Goal: Task Accomplishment & Management: Use online tool/utility

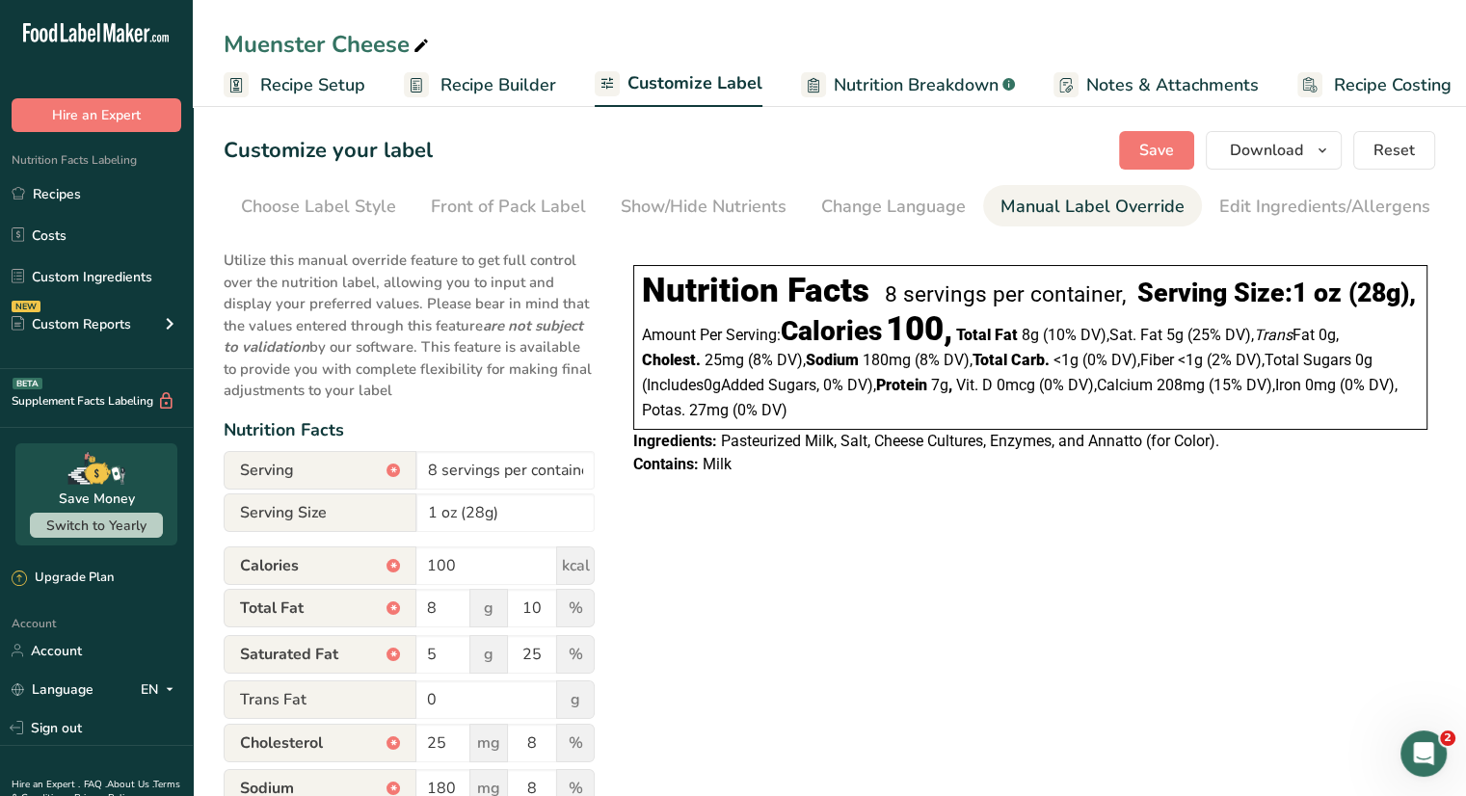
scroll to position [0, 189]
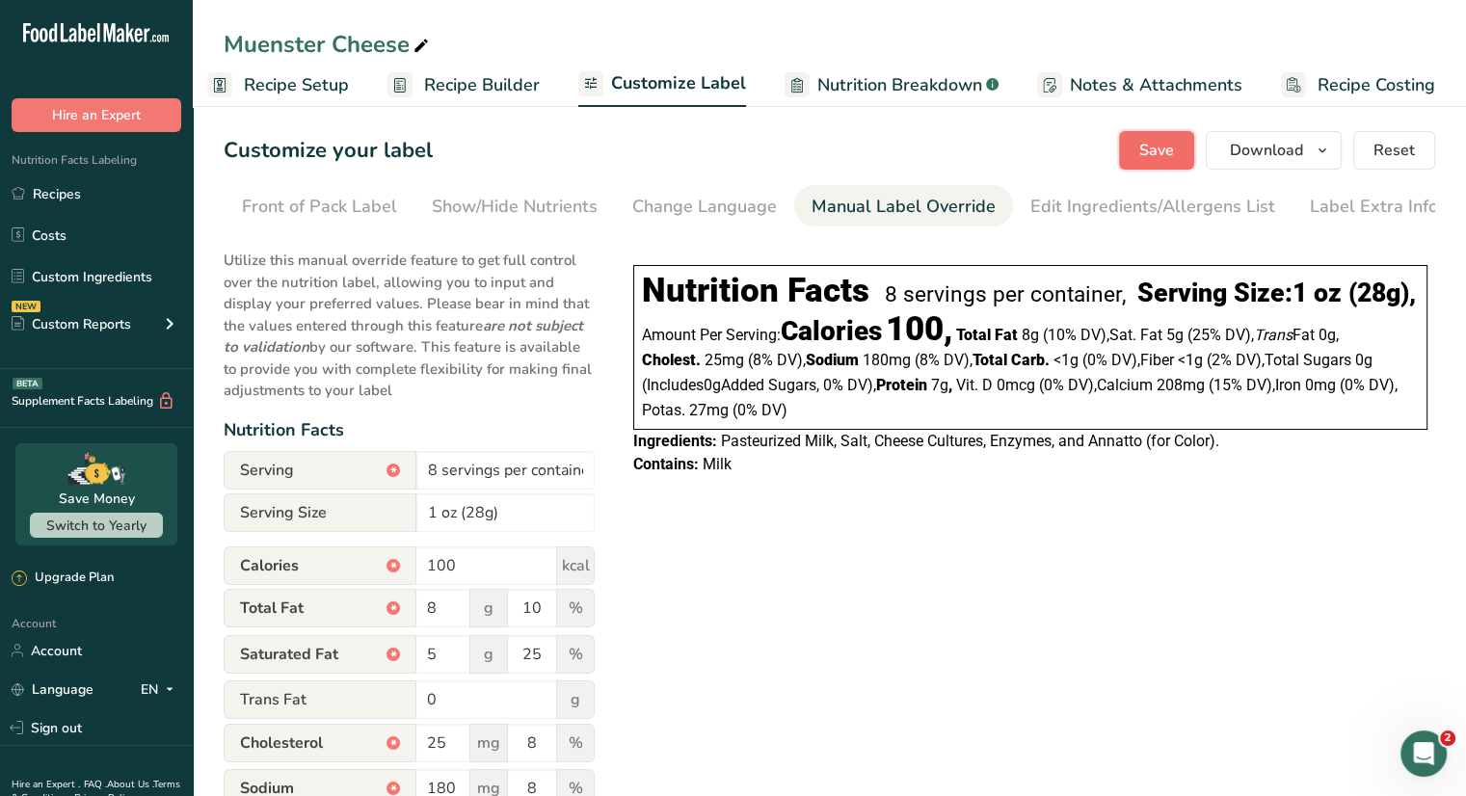
click at [1145, 158] on span "Save" at bounding box center [1156, 150] width 35 height 23
click at [68, 203] on link "Recipes" at bounding box center [96, 193] width 193 height 37
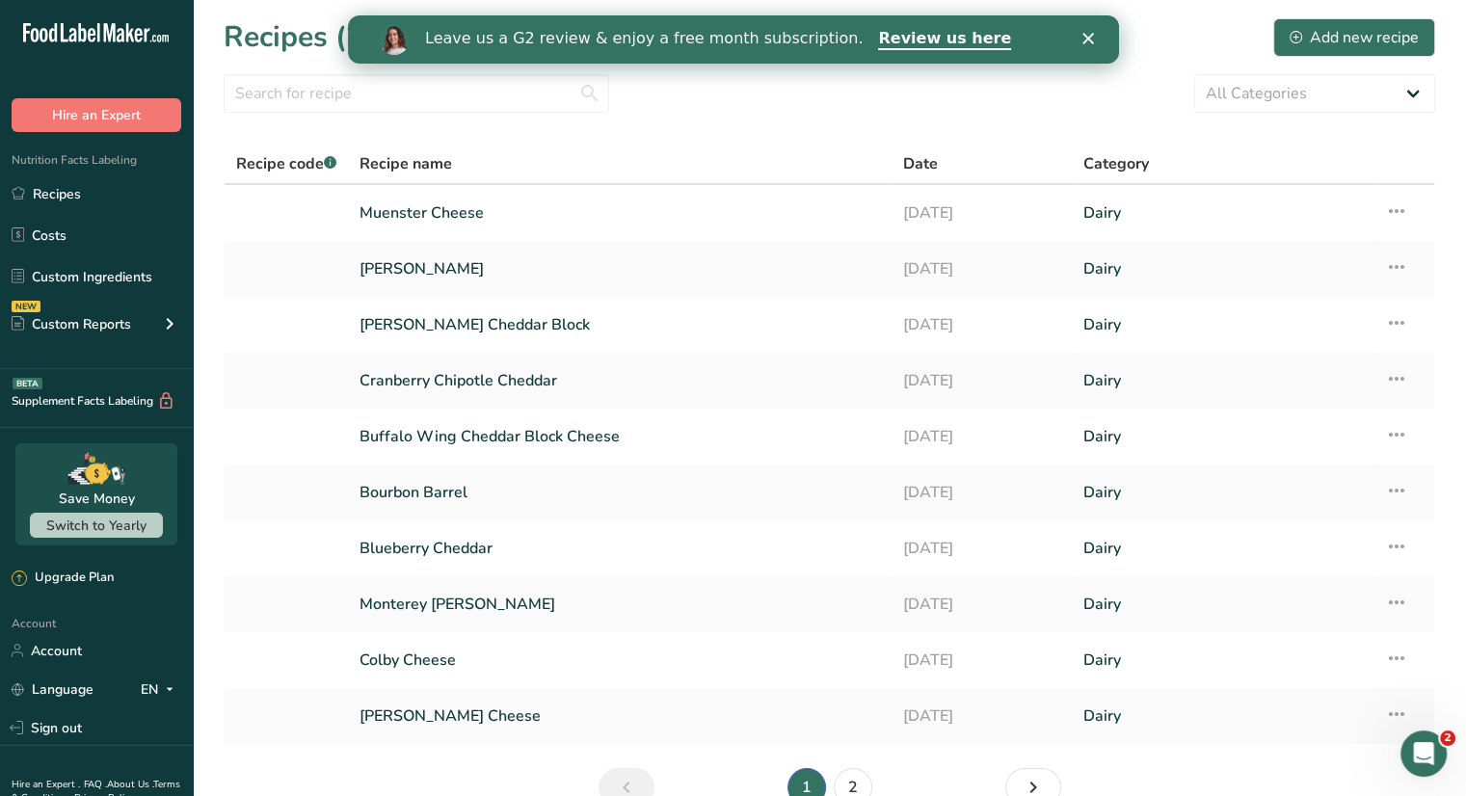
click at [1089, 40] on polygon "Close" at bounding box center [1087, 39] width 12 height 12
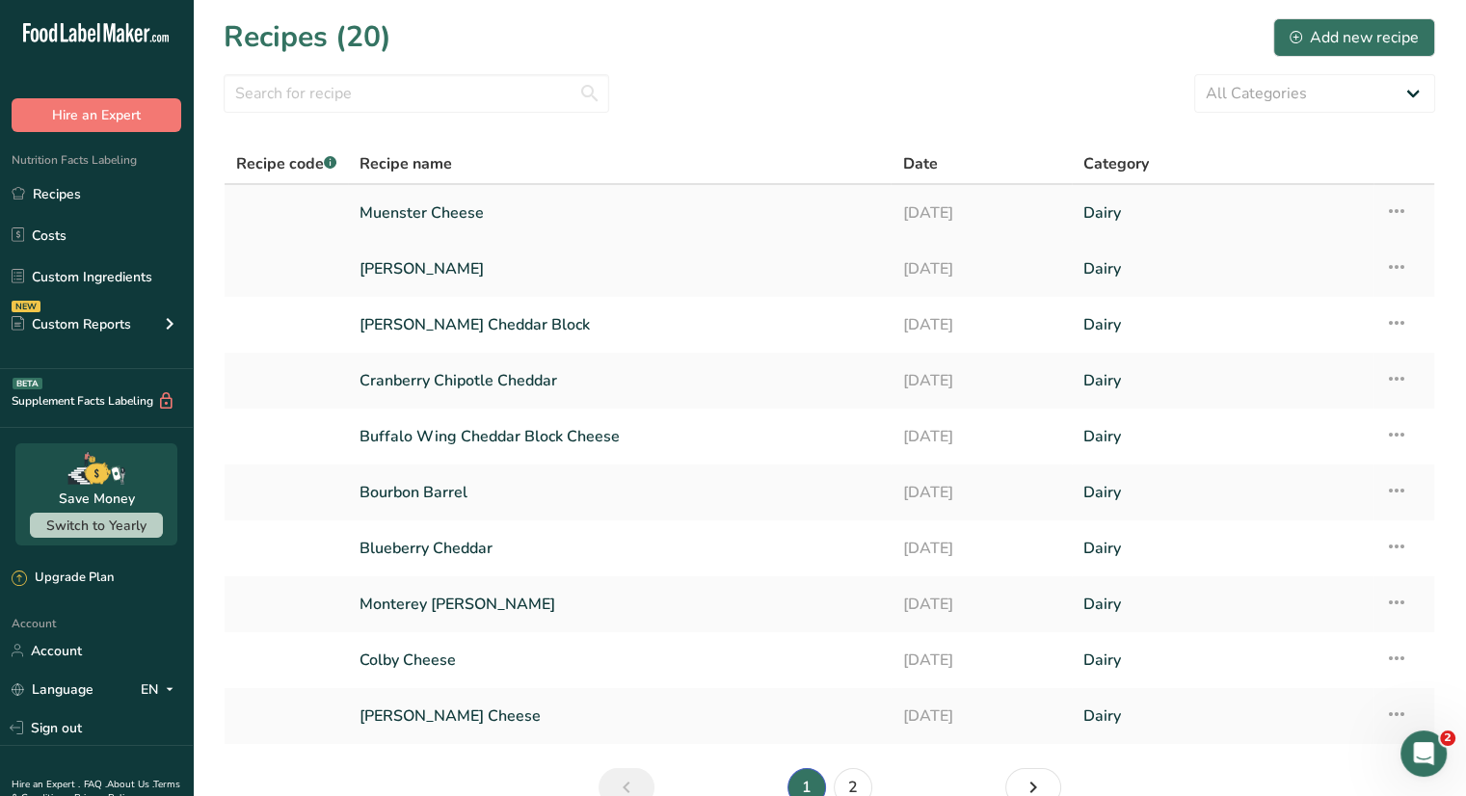
click at [1395, 214] on icon at bounding box center [1396, 211] width 23 height 35
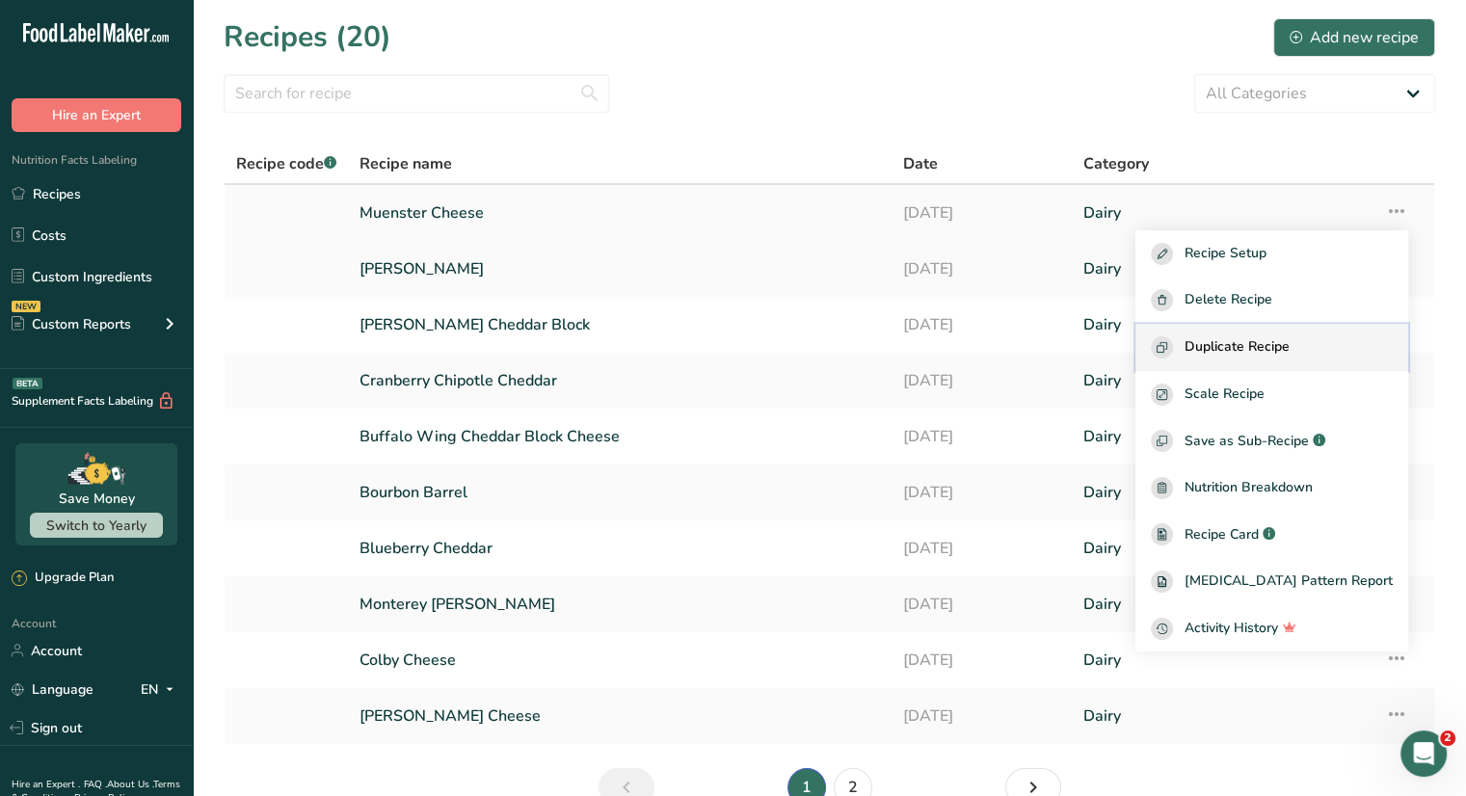
click at [1261, 351] on span "Duplicate Recipe" at bounding box center [1236, 347] width 105 height 22
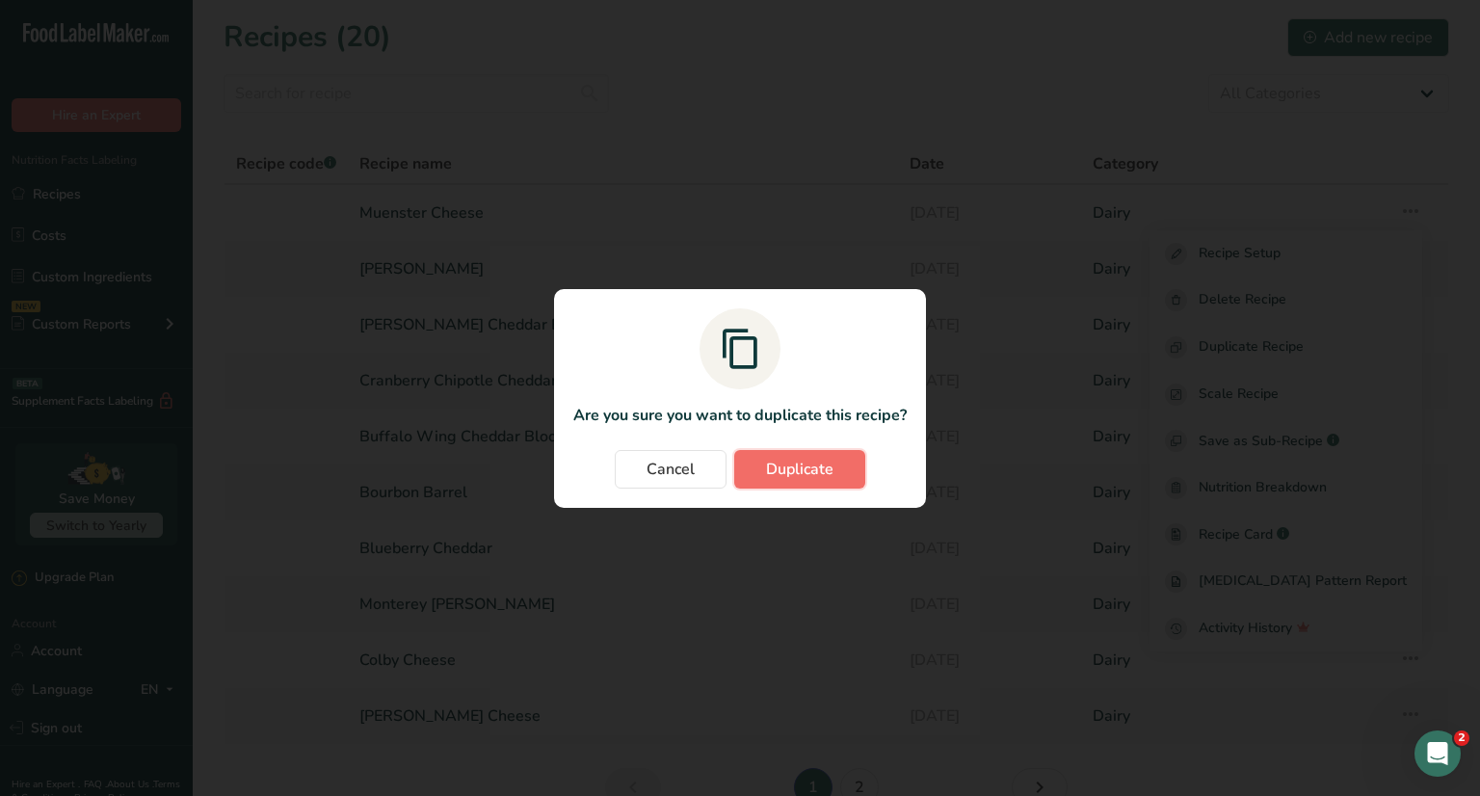
click at [757, 471] on button "Duplicate" at bounding box center [799, 469] width 131 height 39
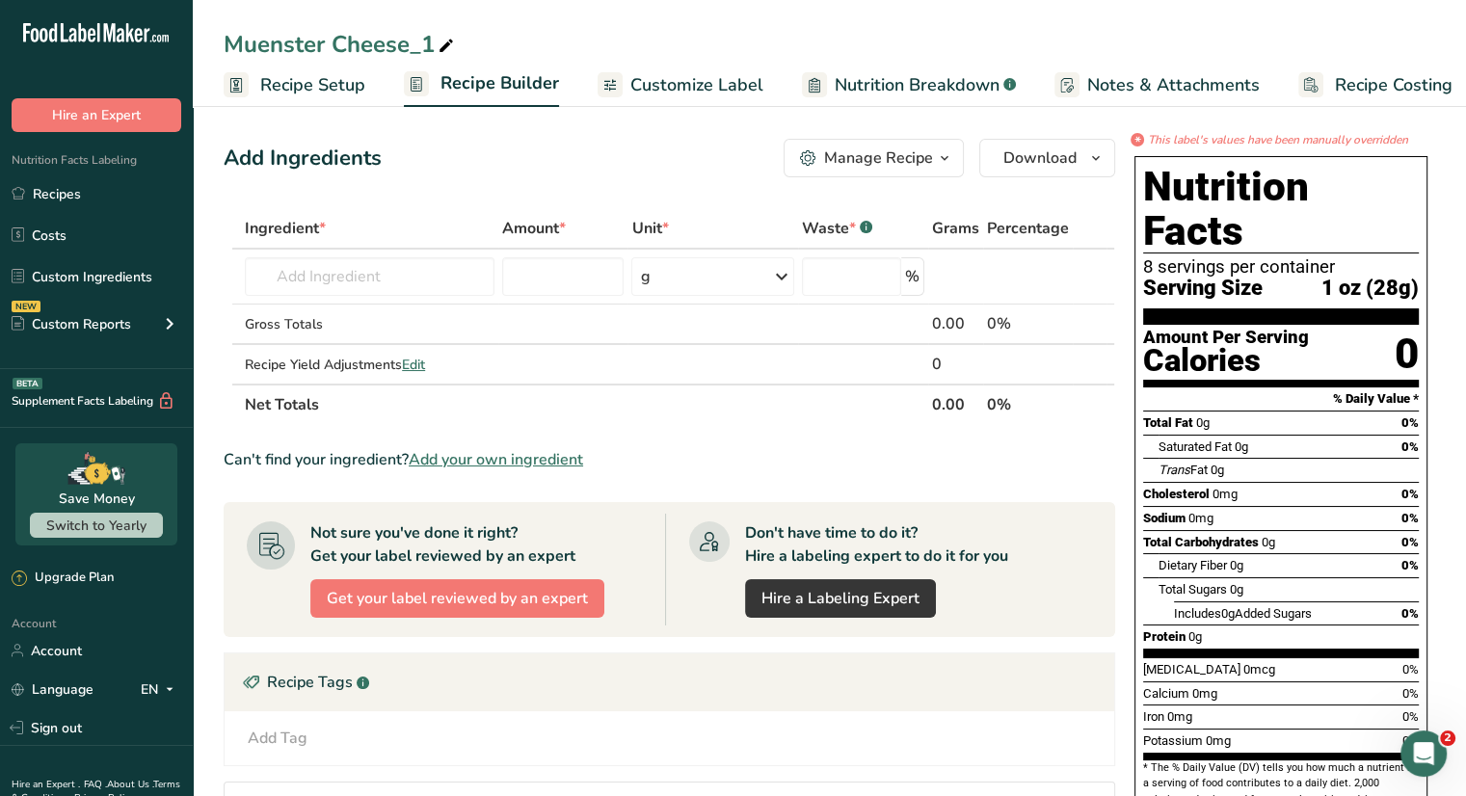
click at [440, 40] on icon at bounding box center [445, 46] width 17 height 27
drag, startPoint x: 427, startPoint y: 45, endPoint x: 172, endPoint y: 36, distance: 254.6
click at [172, 36] on div ".a-20{fill:#fff;} Hire an Expert Nutrition Facts Labeling Recipes Costs Custom …" at bounding box center [733, 579] width 1466 height 1158
click at [172, 36] on icon ".a-20{fill:#fff;}" at bounding box center [117, 38] width 188 height 30
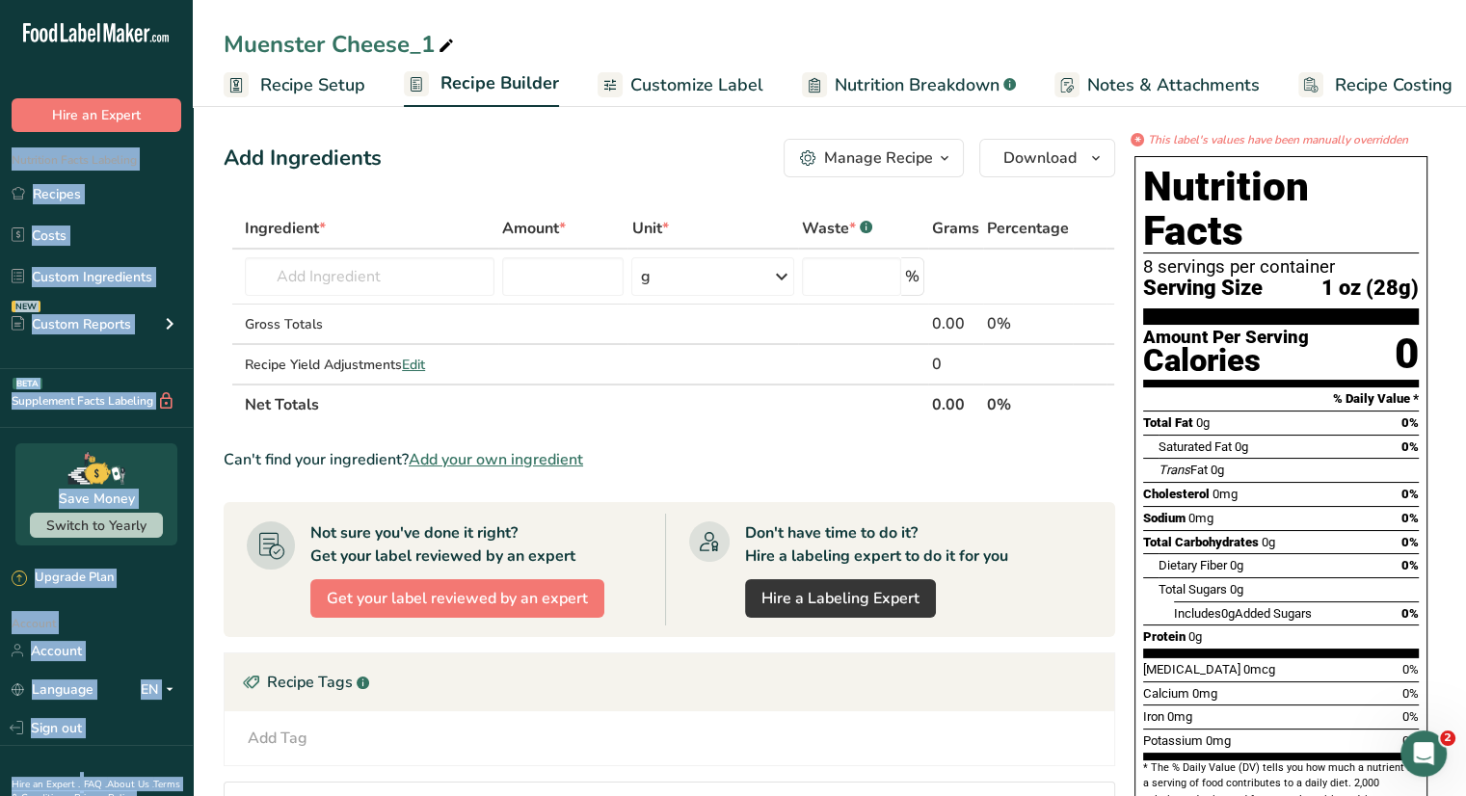
click at [431, 43] on div "Muenster Cheese_1" at bounding box center [341, 44] width 234 height 35
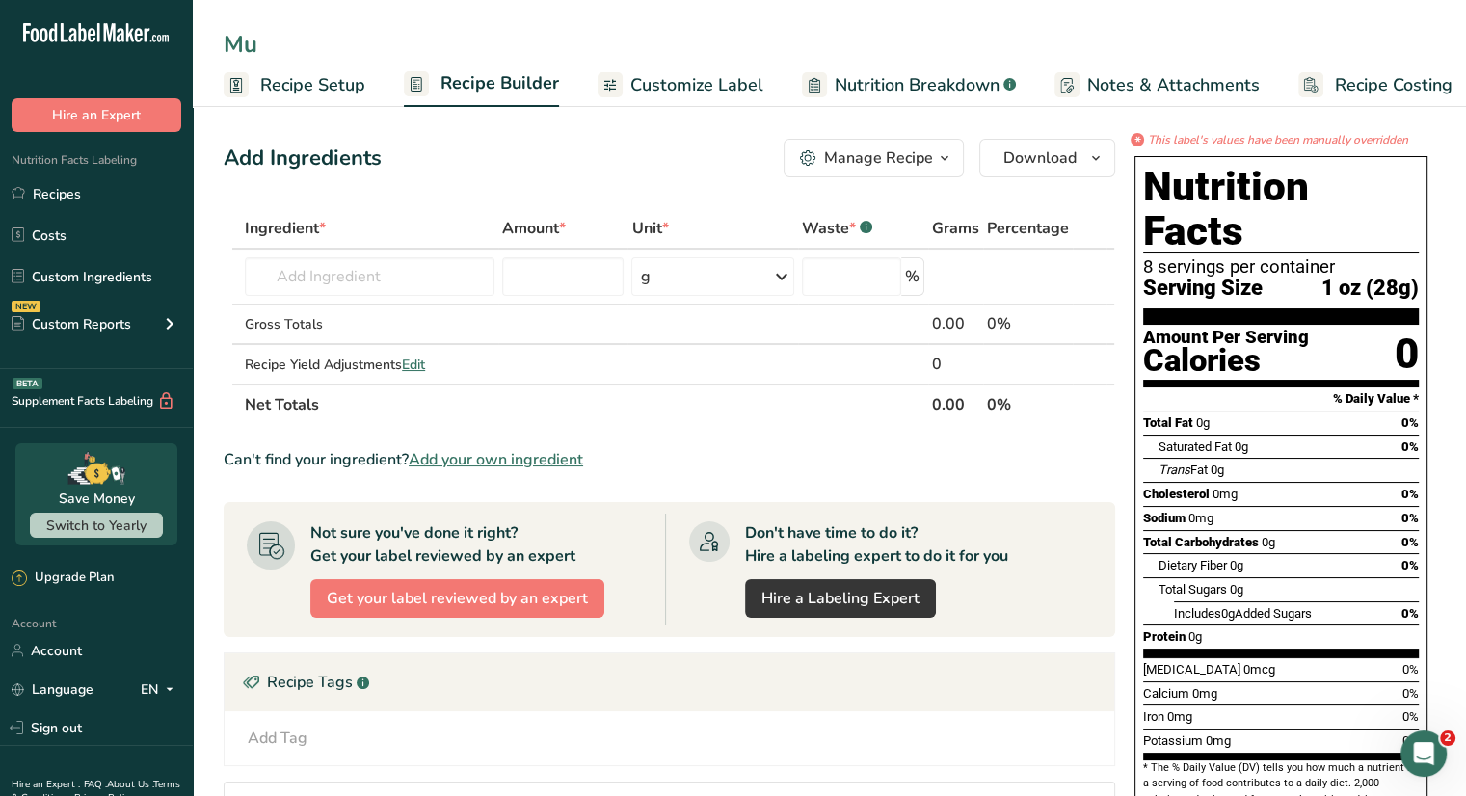
type input "M"
type input "Ghost Pepper Jala"
click at [701, 79] on span "Customize Label" at bounding box center [696, 85] width 133 height 26
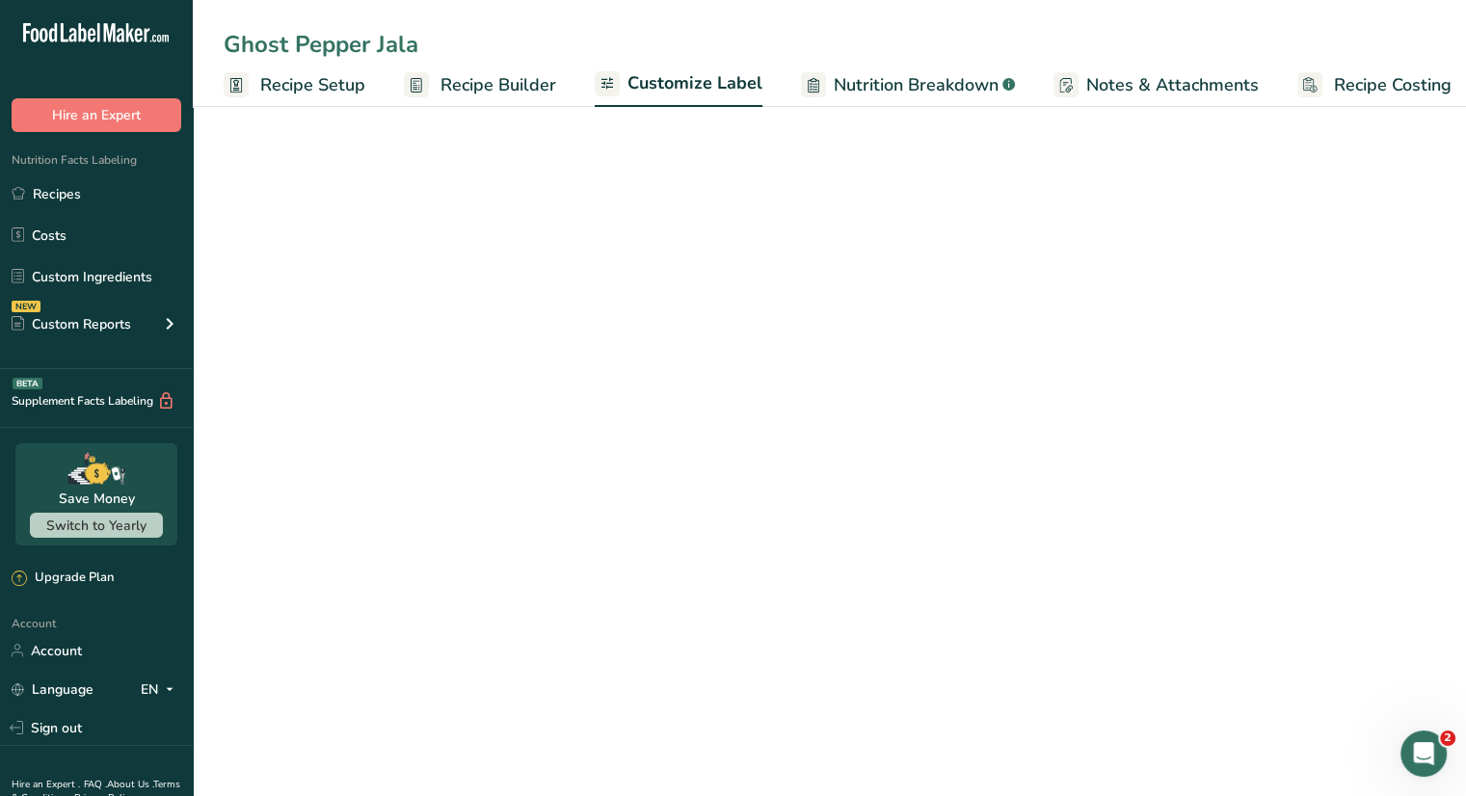
scroll to position [0, 16]
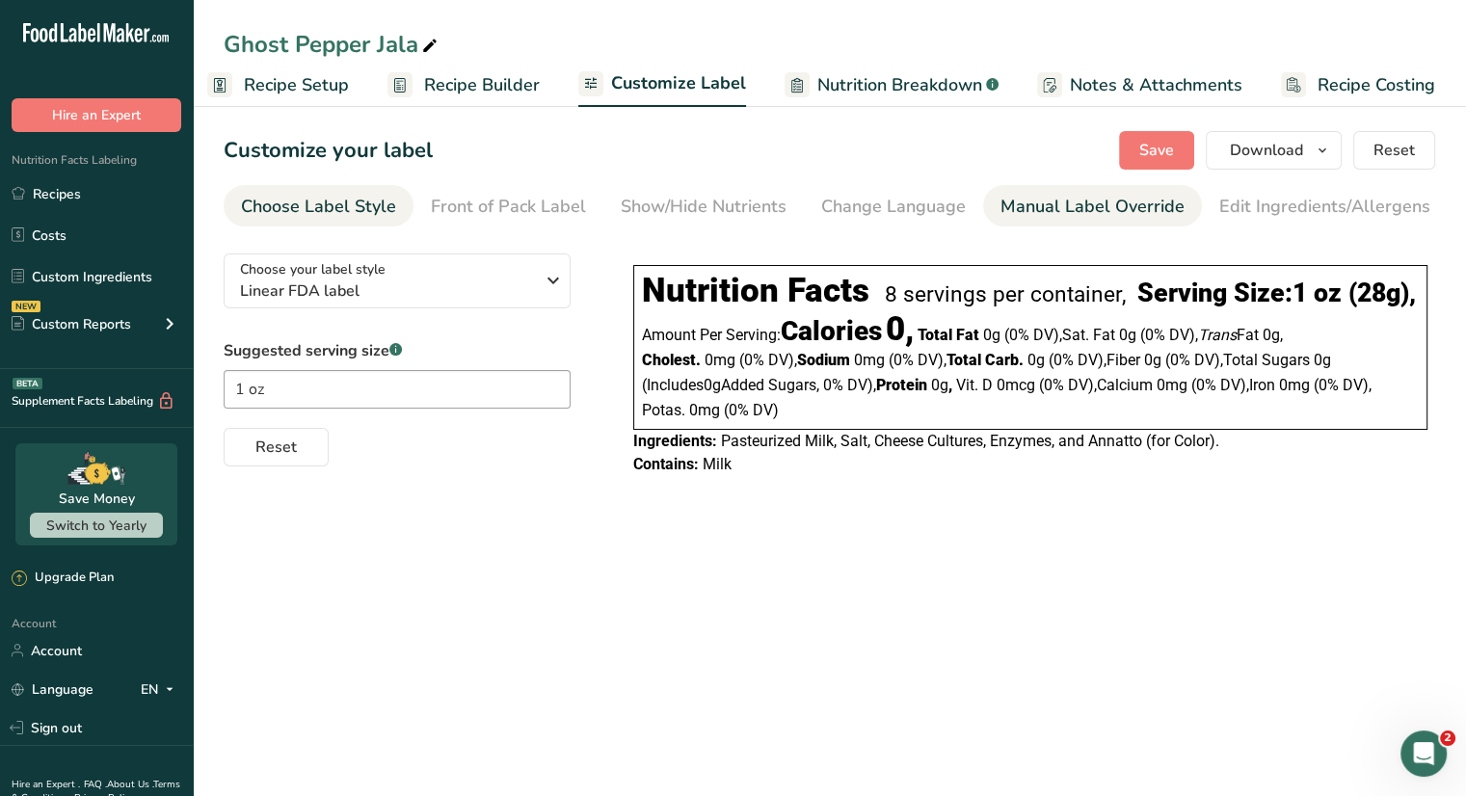
click at [1083, 212] on div "Manual Label Override" at bounding box center [1092, 207] width 184 height 26
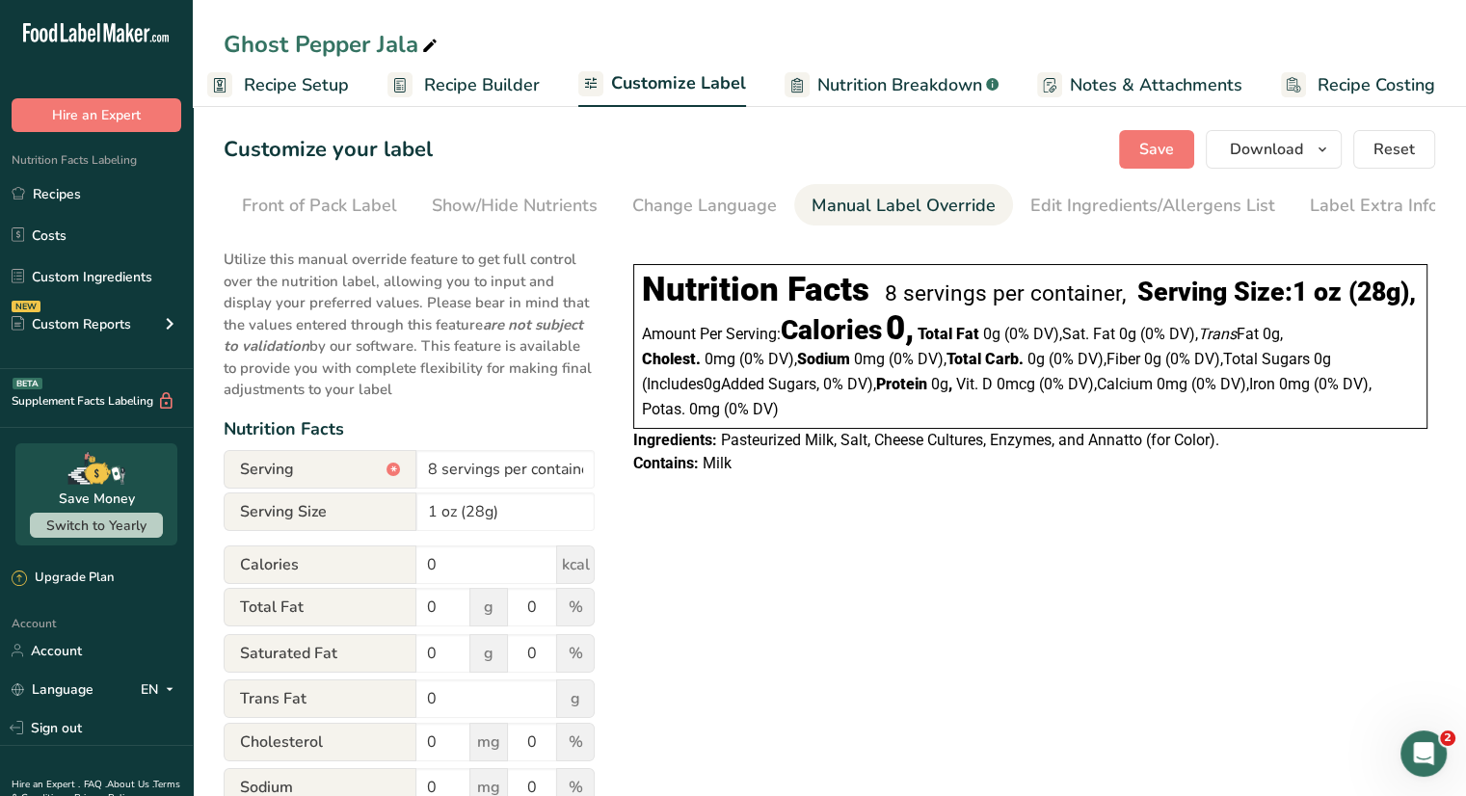
scroll to position [0, 0]
click at [1073, 213] on div "Edit Ingredients/Allergens List" at bounding box center [1152, 207] width 245 height 26
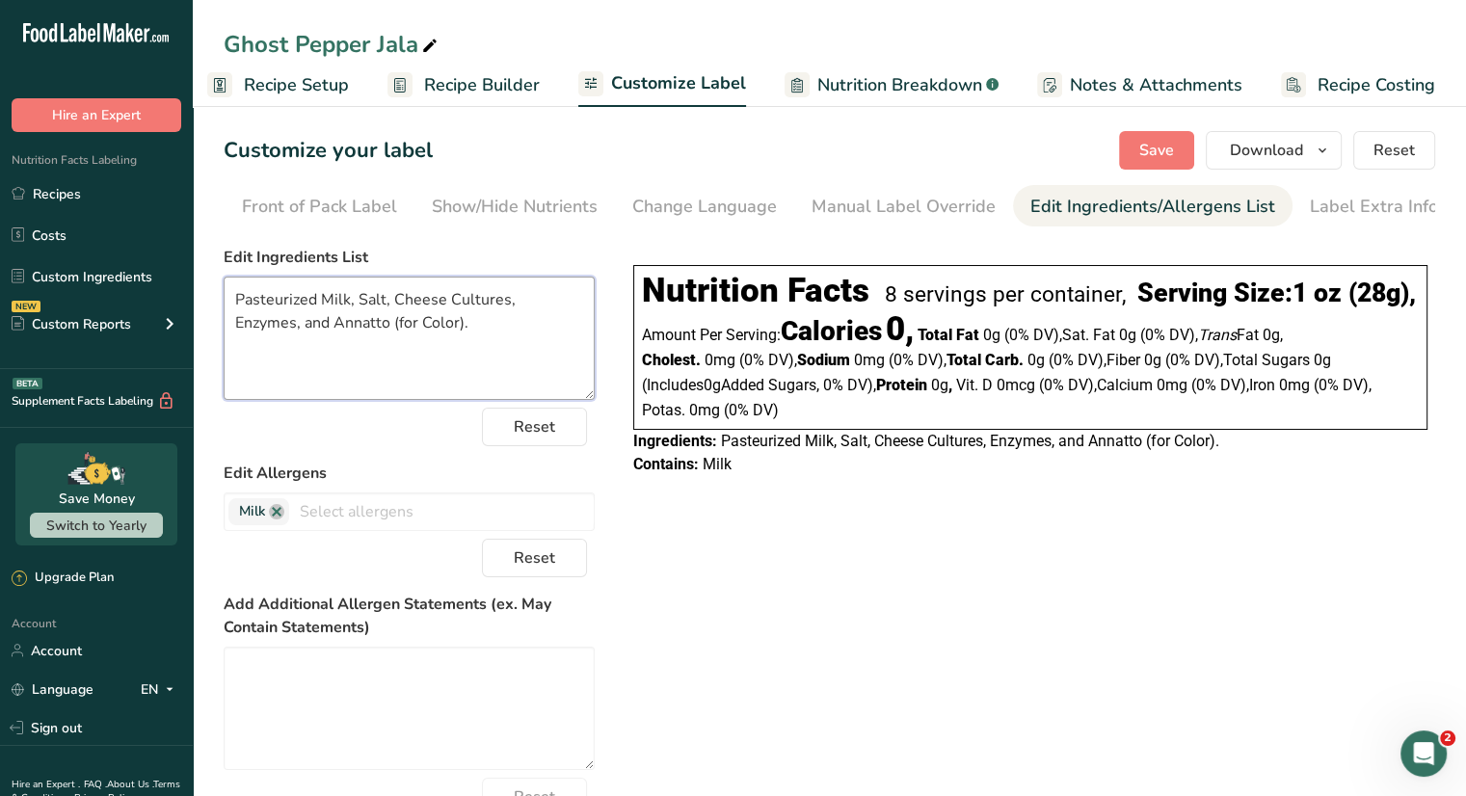
drag, startPoint x: 460, startPoint y: 350, endPoint x: 112, endPoint y: 254, distance: 360.7
click at [112, 254] on div ".a-20{fill:#fff;} Hire an Expert Nutrition Facts Labeling Recipes Costs Custom …" at bounding box center [733, 475] width 1466 height 950
paste textarea "Pasteurized Milk, Habanero Pepper (Orange Habaneros, Water, Distilled Vinegar, …"
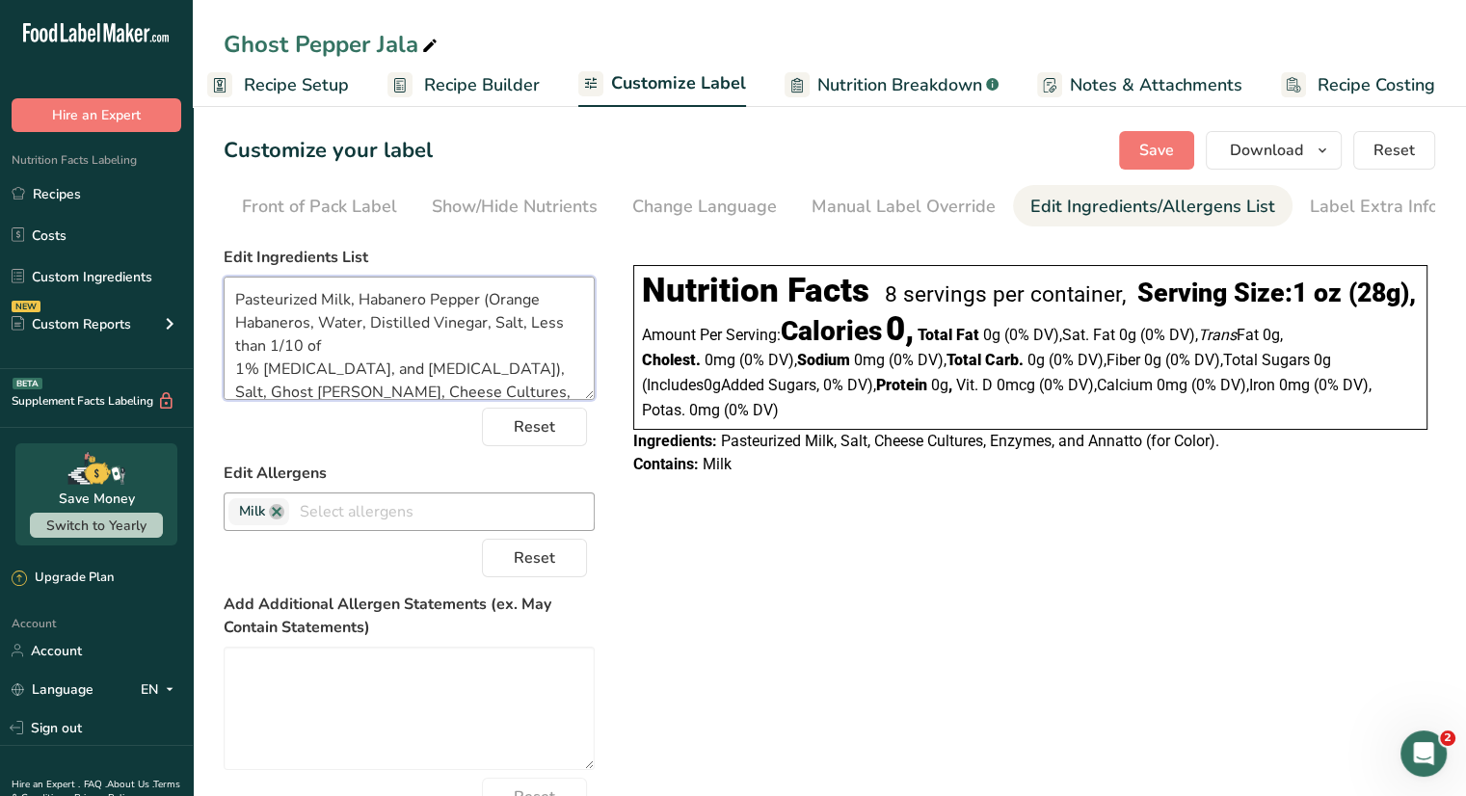
scroll to position [72, 0]
click at [234, 372] on textarea "Pasteurized Milk, Habanero Pepper (Orange Habaneros, Water, Distilled Vinegar, …" at bounding box center [409, 338] width 371 height 123
click at [237, 369] on textarea "Pasteurized Milk, Habanero Pepper (Orange Habaneros, Water, Distilled Vinegar, …" at bounding box center [409, 338] width 371 height 123
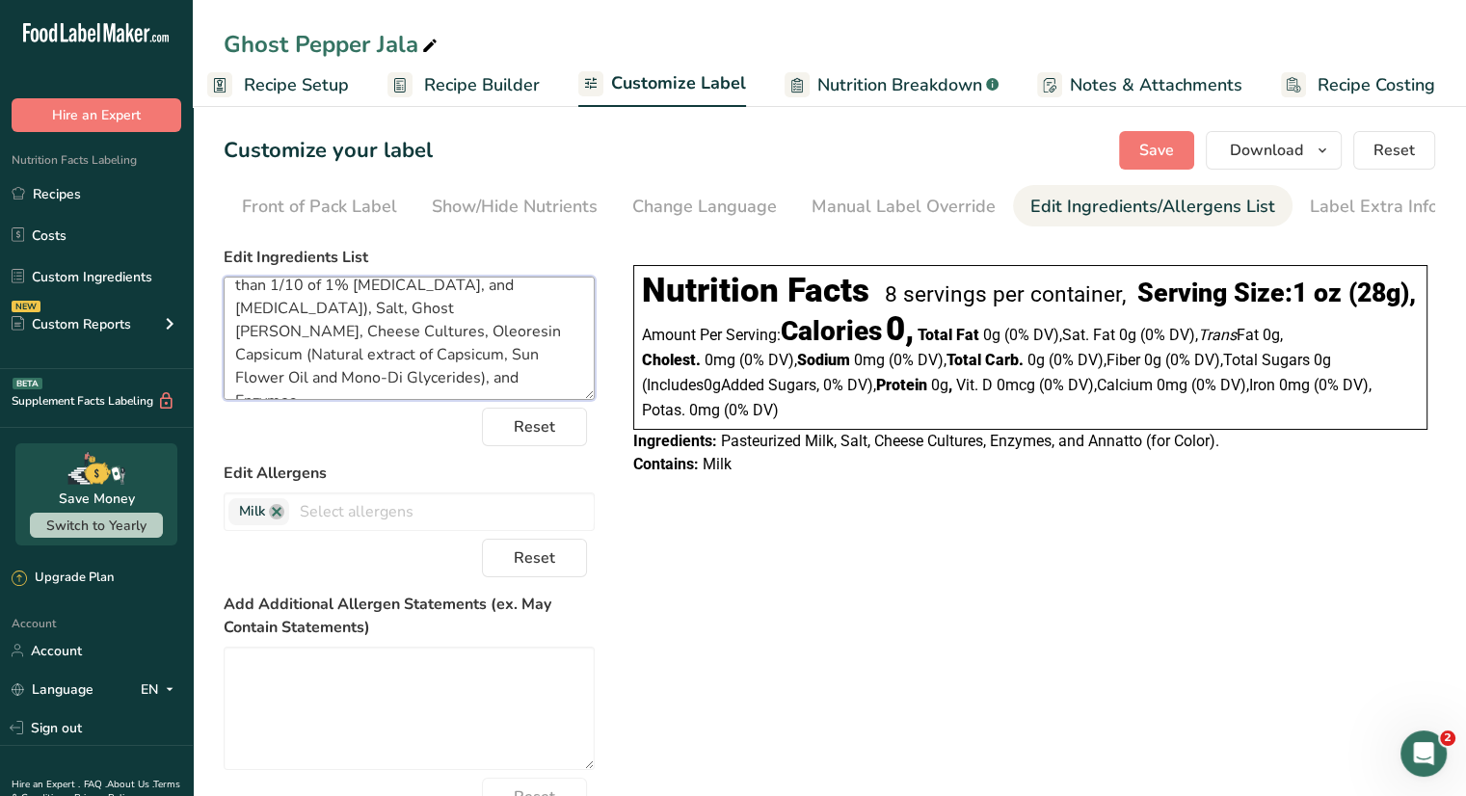
click at [452, 386] on textarea "Pasteurized Milk, Habanero Pepper (Orange Habaneros, Water, Distilled Vinegar, …" at bounding box center [409, 338] width 371 height 123
type textarea "Pasteurized Milk, Habanero Pepper (Orange Habaneros, Water, Distilled Vinegar, …"
click at [1170, 149] on span "Save" at bounding box center [1156, 150] width 35 height 23
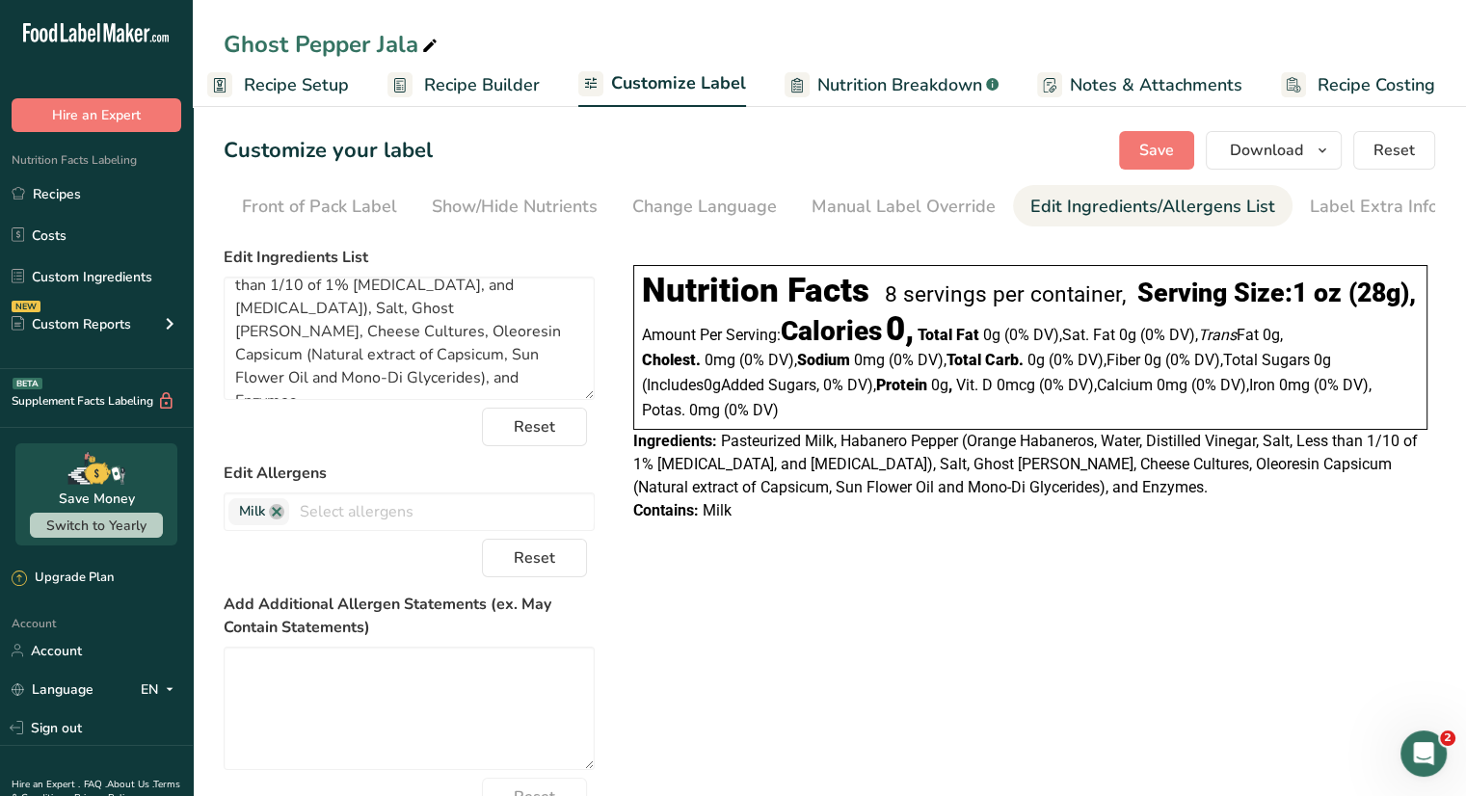
click at [779, 640] on div "Choose your label style Linear FDA label USA (FDA) Standard FDA label Tabular F…" at bounding box center [829, 578] width 1211 height 681
